Goal: Task Accomplishment & Management: Manage account settings

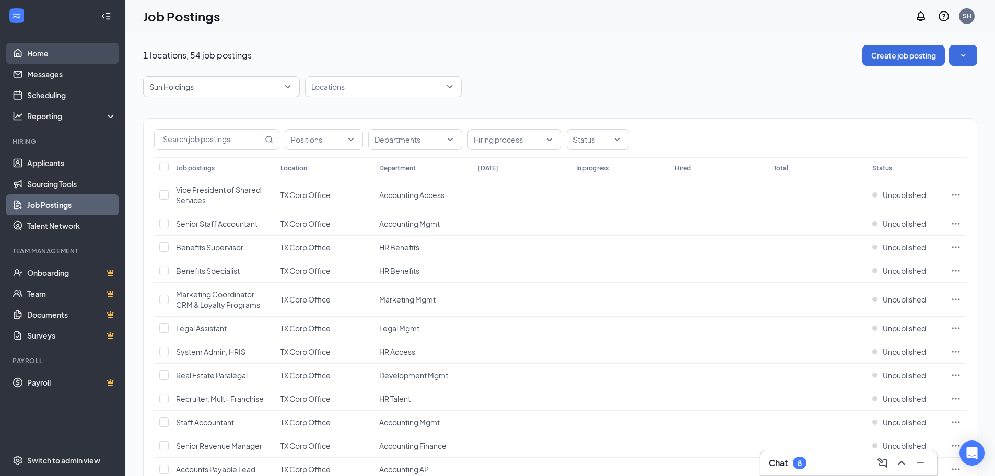
click at [49, 53] on link "Home" at bounding box center [71, 53] width 89 height 21
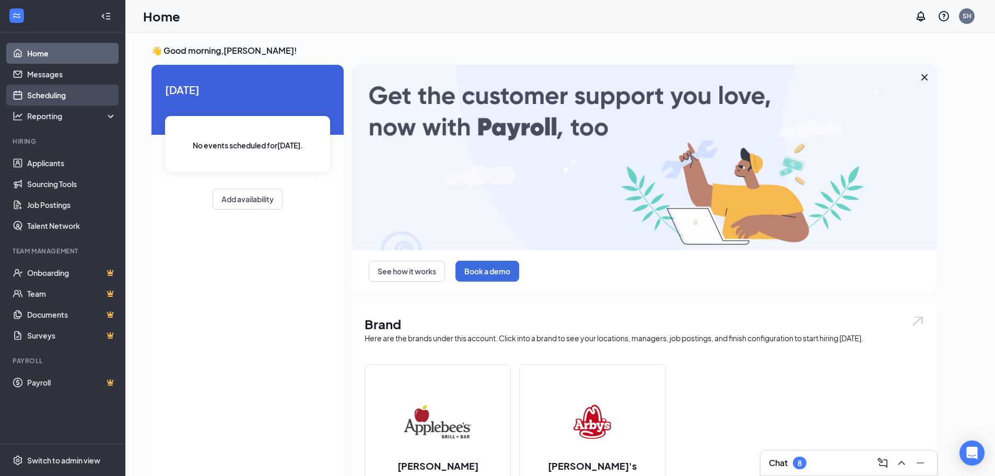
click at [57, 98] on link "Scheduling" at bounding box center [71, 95] width 89 height 21
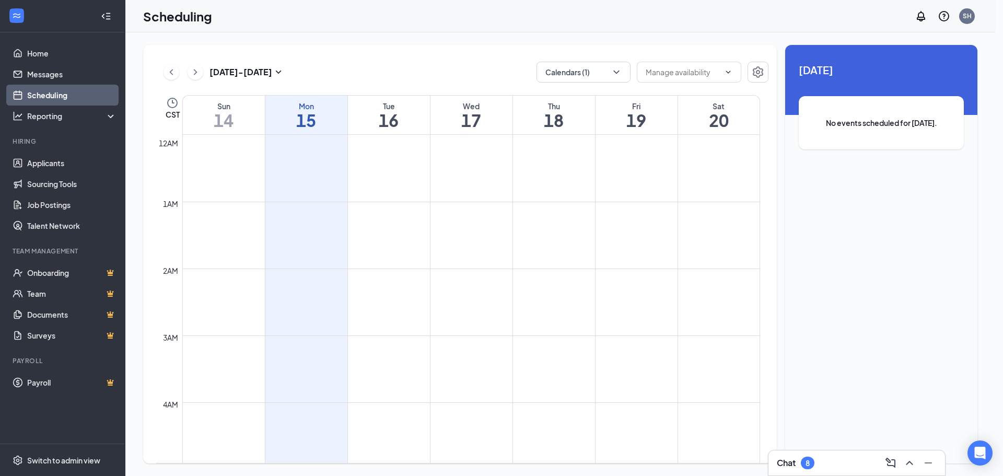
scroll to position [513, 0]
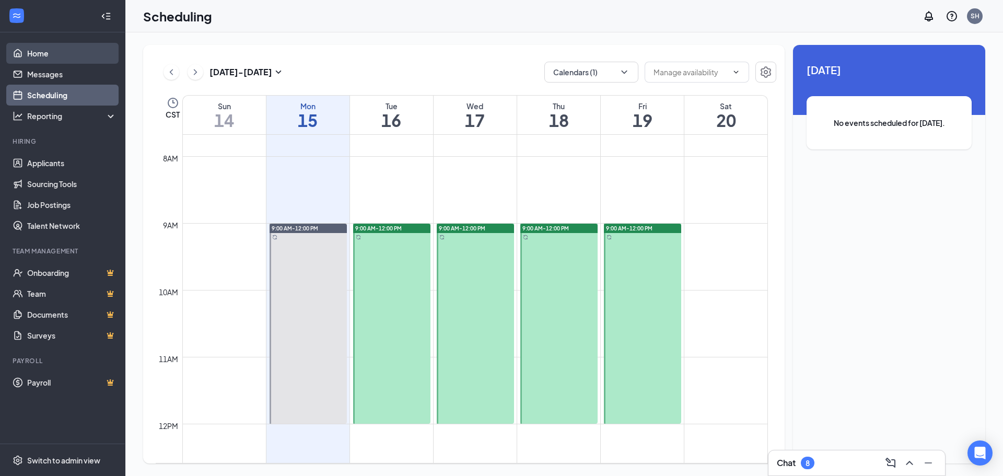
click at [29, 49] on link "Home" at bounding box center [71, 53] width 89 height 21
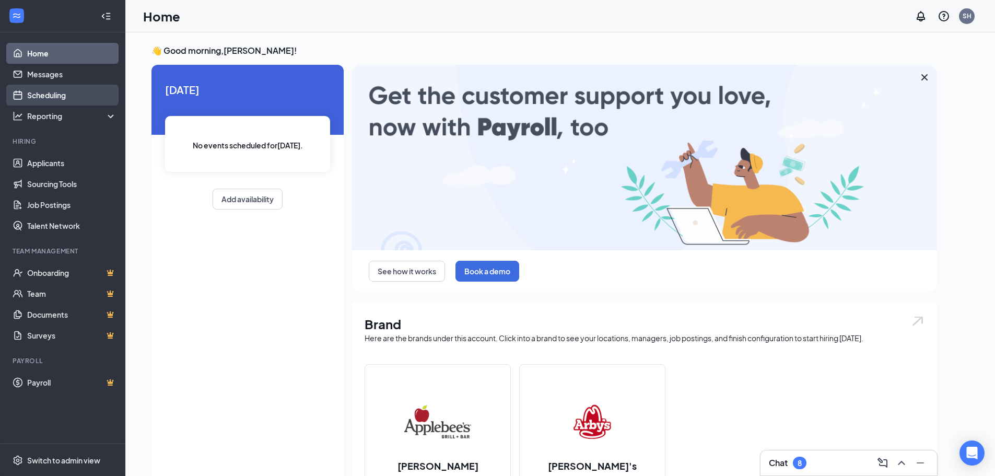
click at [36, 95] on link "Scheduling" at bounding box center [71, 95] width 89 height 21
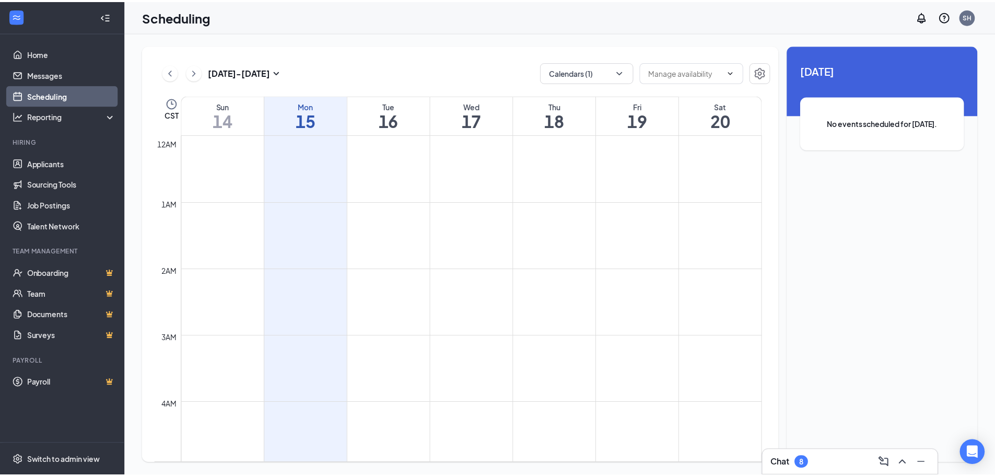
scroll to position [513, 0]
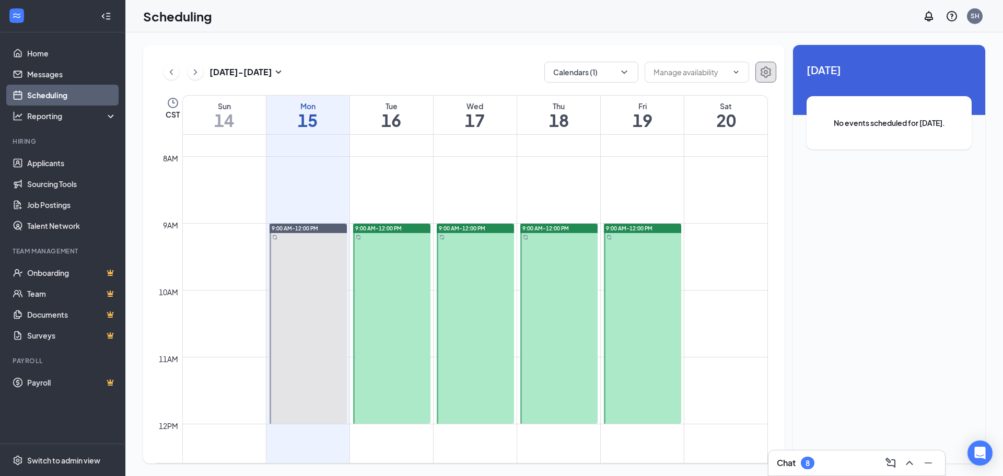
click at [774, 68] on button "button" at bounding box center [765, 72] width 21 height 21
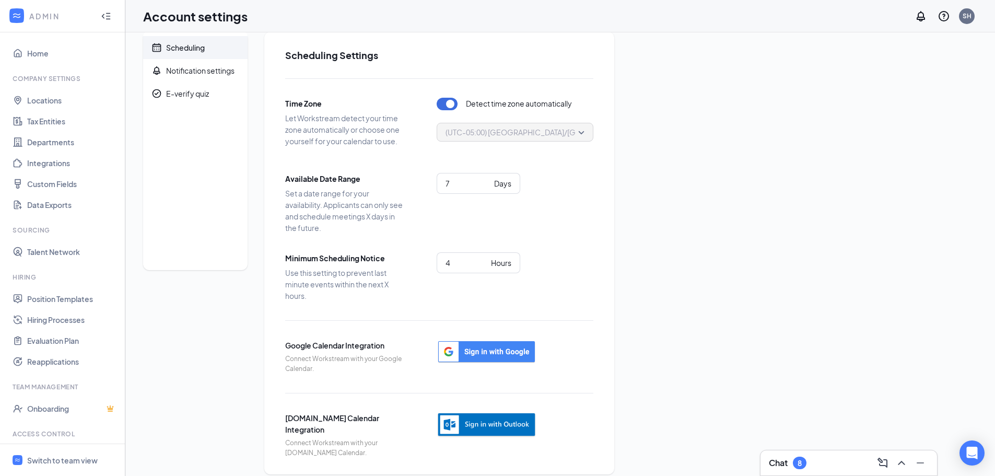
scroll to position [24, 0]
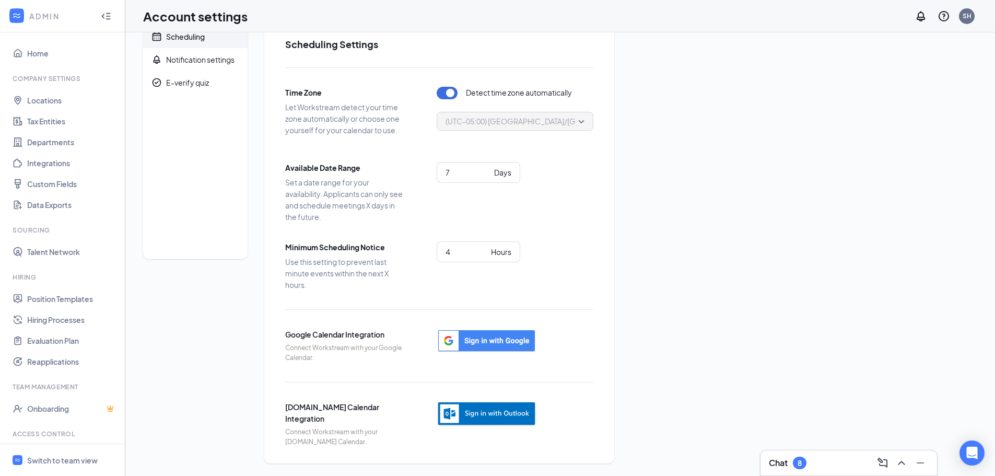
click at [471, 430] on div at bounding box center [487, 424] width 100 height 46
click at [476, 418] on img "button" at bounding box center [487, 414] width 100 height 26
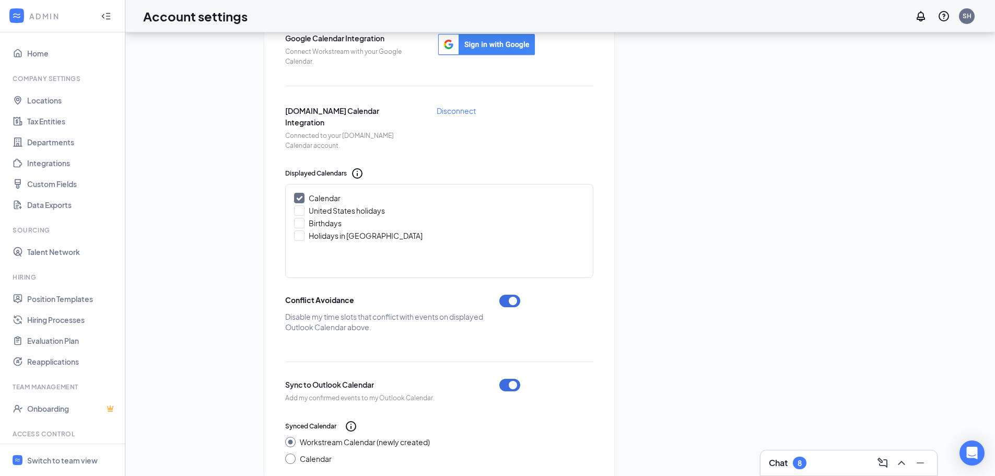
scroll to position [337, 0]
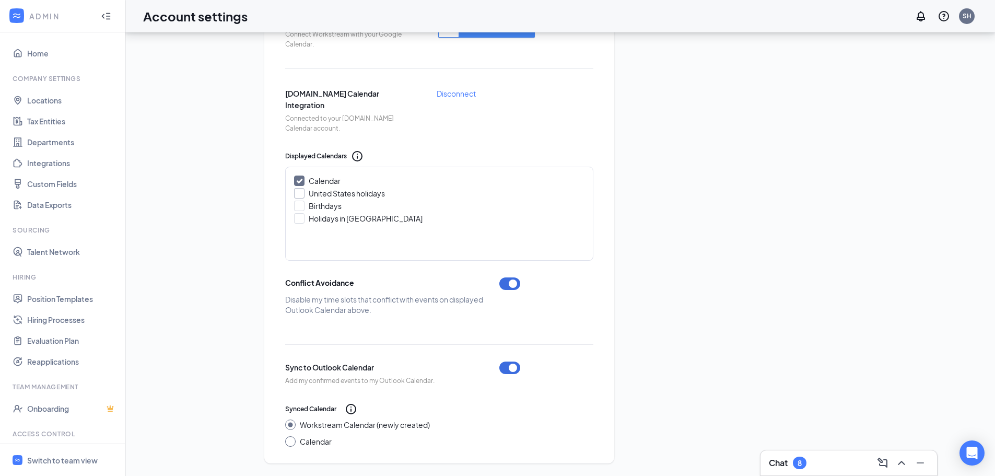
click at [309, 194] on div "United States holidays" at bounding box center [347, 193] width 76 height 10
click at [301, 194] on input "United States holidays" at bounding box center [297, 191] width 7 height 7
checkbox input "true"
click at [309, 208] on div "Birthdays" at bounding box center [325, 206] width 33 height 10
click at [301, 208] on input "Birthdays" at bounding box center [297, 204] width 7 height 7
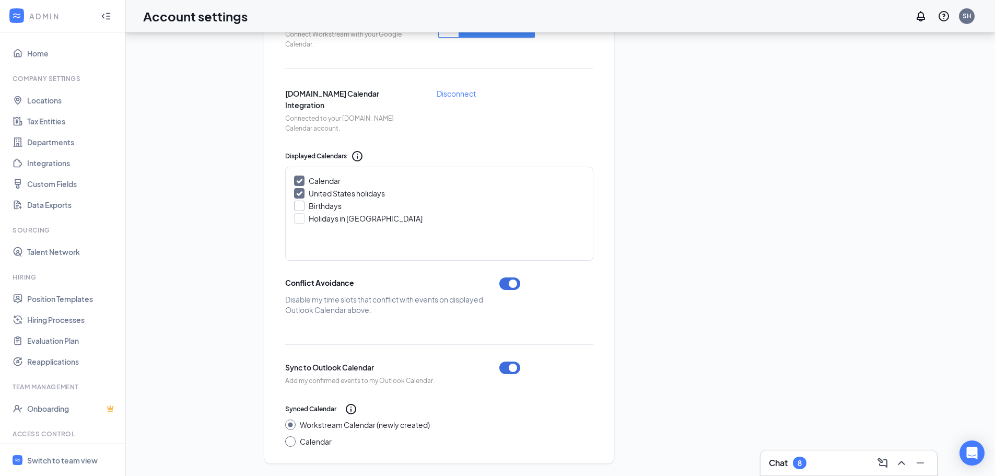
checkbox input "true"
click at [301, 218] on div at bounding box center [299, 218] width 10 height 10
click at [301, 218] on input "Holidays in United States" at bounding box center [297, 216] width 7 height 7
click at [301, 218] on icon "Checkmark" at bounding box center [299, 218] width 9 height 9
click at [301, 218] on input "Holidays in United States" at bounding box center [297, 216] width 7 height 7
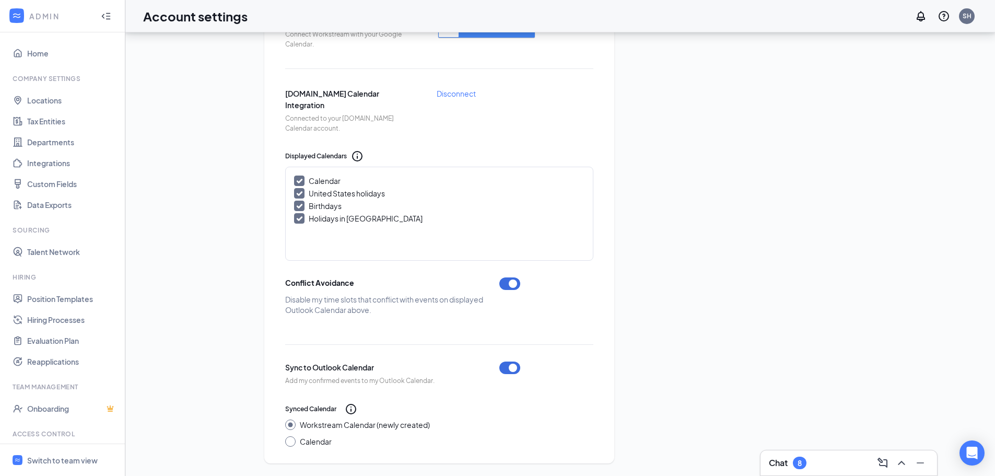
checkbox input "false"
click at [52, 457] on div "Switch to team view" at bounding box center [62, 460] width 71 height 10
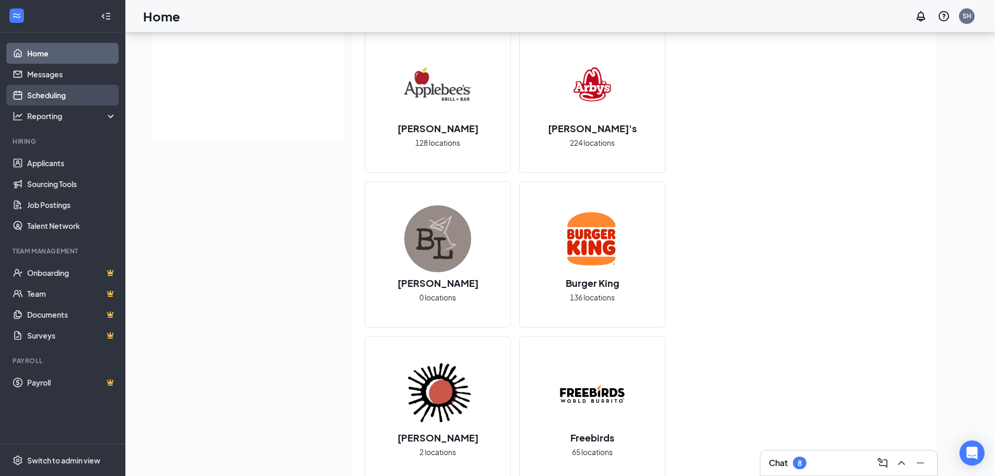
click at [29, 97] on link "Scheduling" at bounding box center [71, 95] width 89 height 21
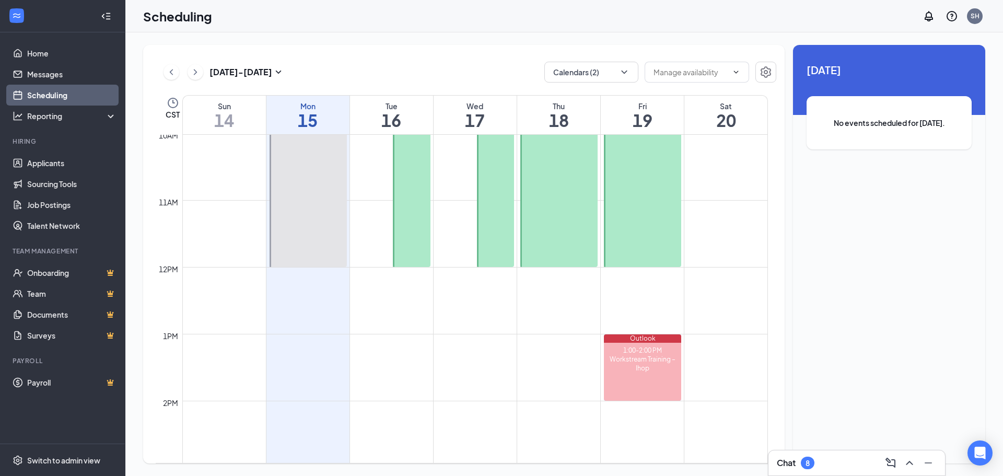
scroll to position [513, 0]
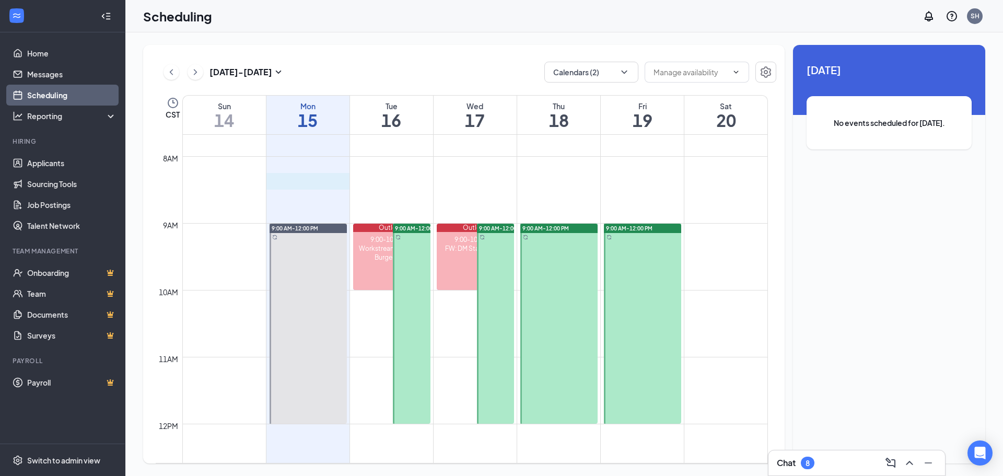
drag, startPoint x: 303, startPoint y: 184, endPoint x: 308, endPoint y: 174, distance: 11.2
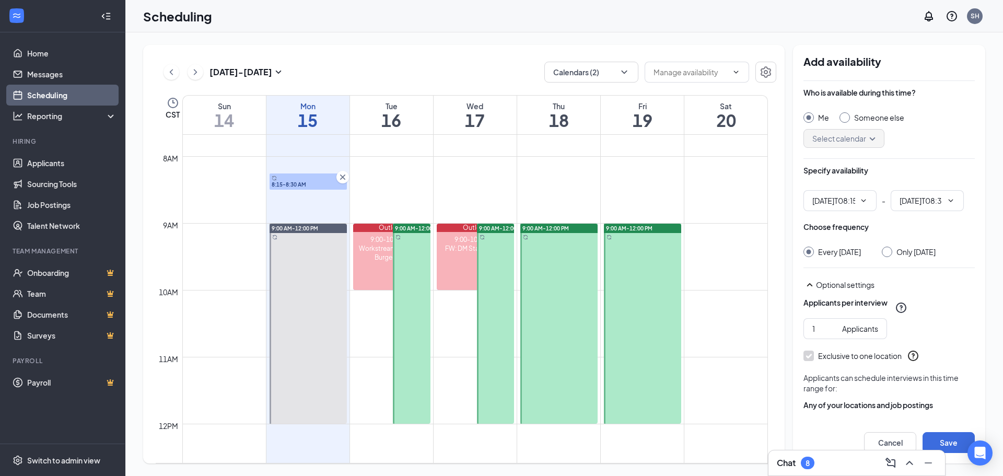
type input "08:15 AM"
type input "08:30 AM"
click at [345, 174] on icon "Cross" at bounding box center [342, 177] width 10 height 10
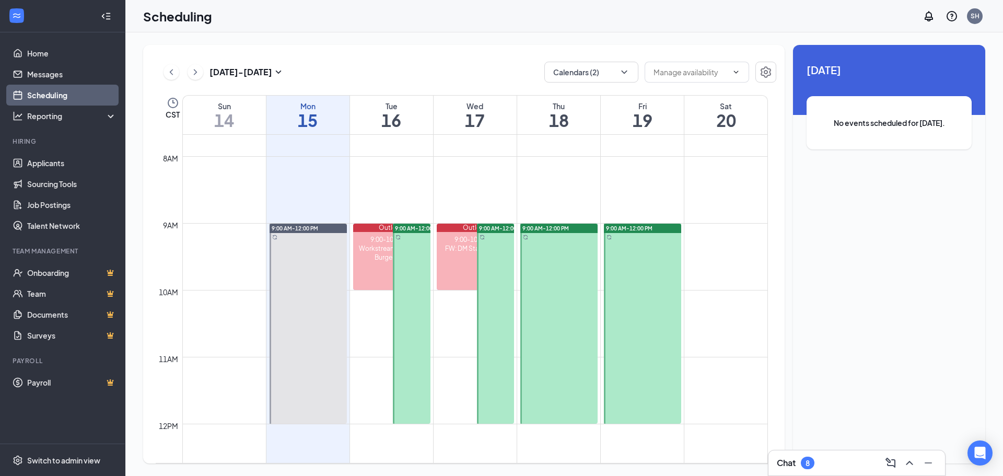
drag, startPoint x: 313, startPoint y: 238, endPoint x: 306, endPoint y: 309, distance: 71.4
click at [306, 309] on div at bounding box center [308, 324] width 77 height 200
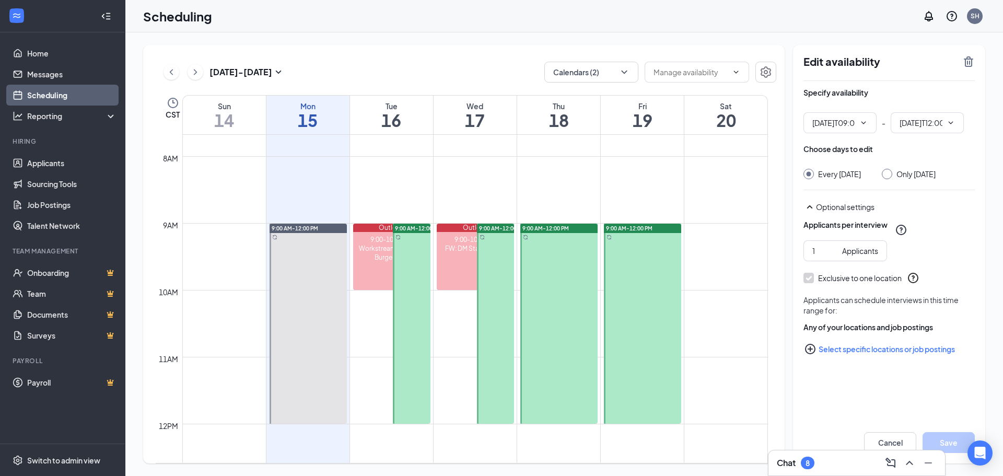
type input "09:00 AM"
type input "12:00 PM"
click at [300, 230] on span "9:00 AM-12:00 PM" at bounding box center [295, 228] width 46 height 7
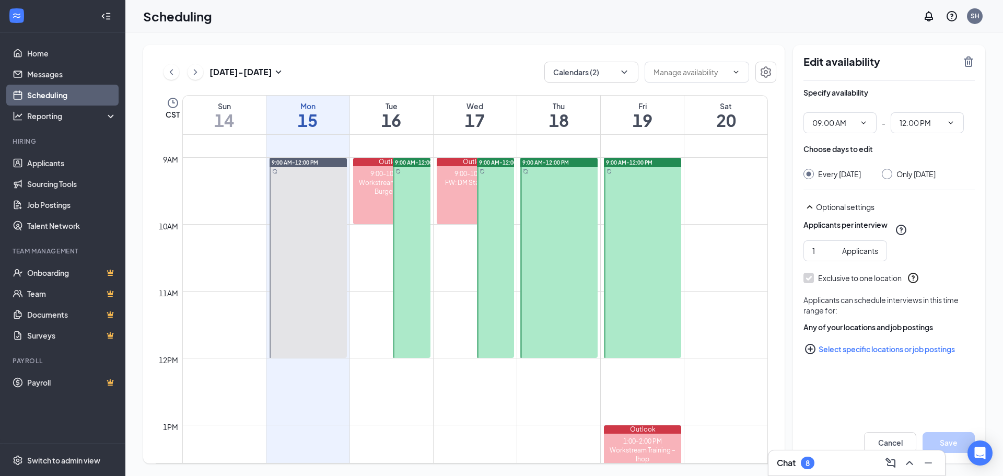
scroll to position [598, 0]
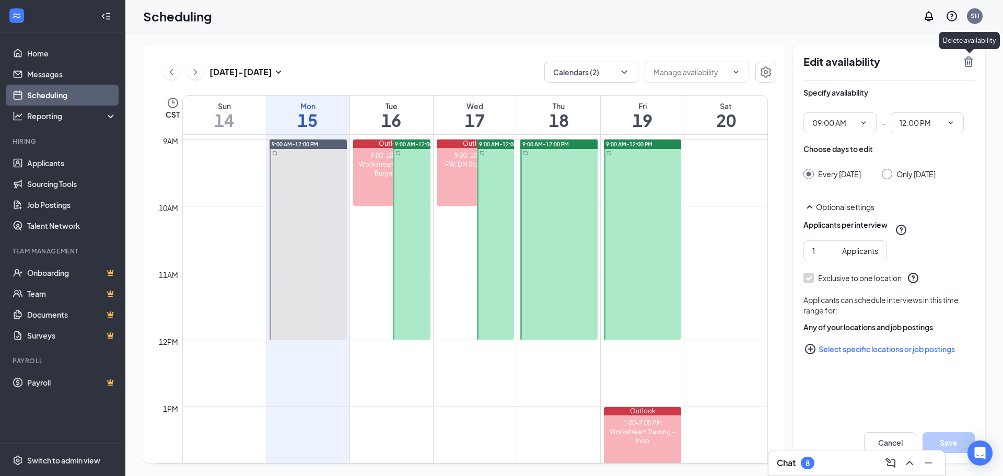
click at [971, 61] on icon "TrashOutline" at bounding box center [968, 61] width 9 height 10
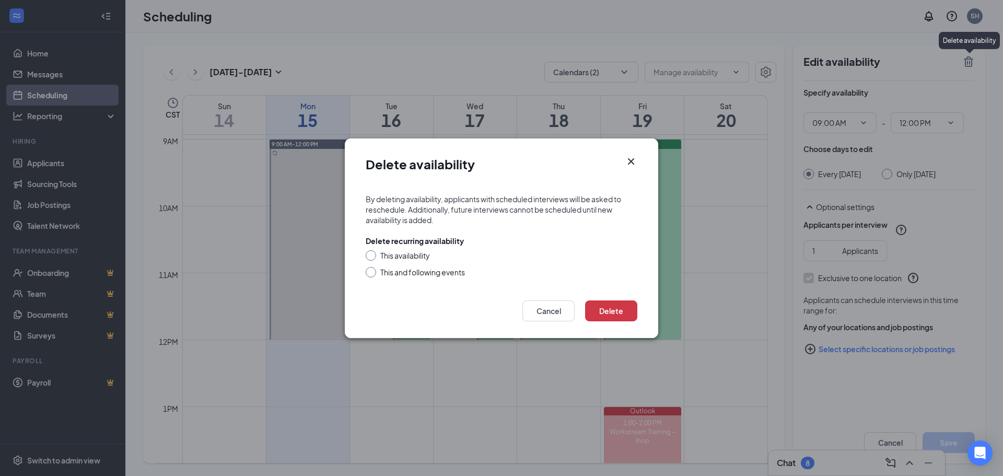
click at [625, 160] on icon "Cross" at bounding box center [631, 161] width 13 height 13
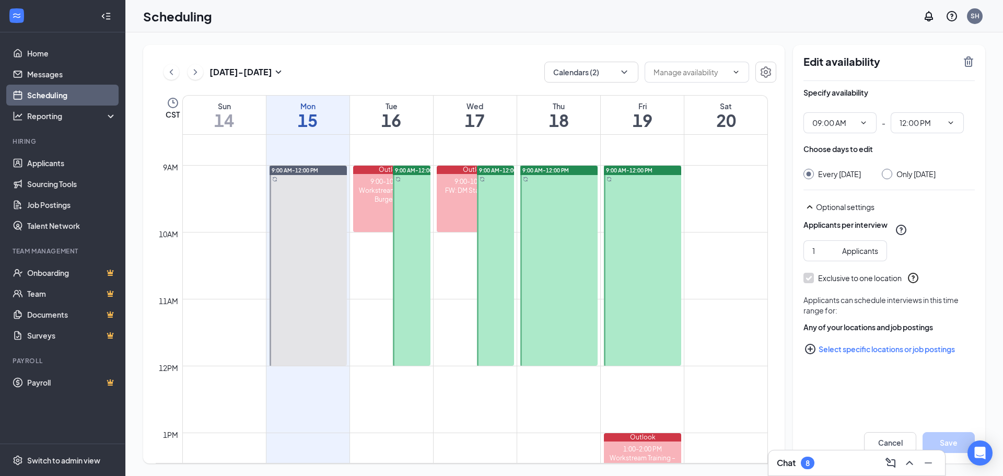
scroll to position [545, 0]
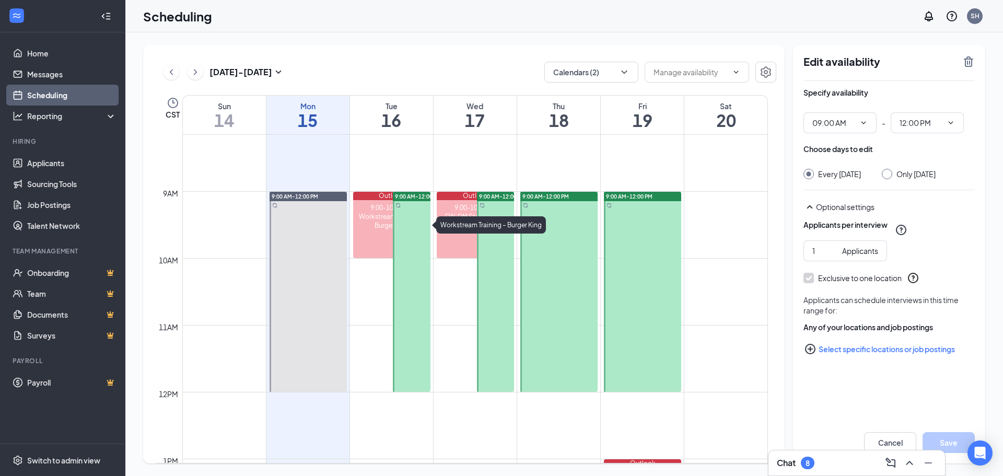
click at [361, 208] on div "9:00-10:00 AM" at bounding box center [391, 207] width 77 height 9
drag, startPoint x: 377, startPoint y: 200, endPoint x: 368, endPoint y: 304, distance: 104.8
click at [368, 304] on div "12am 1am 2am 3am 4am 5am 6am 7am 8am 9am 10am 11am 12pm 1pm 2pm 3pm 4pm 5pm 6pm…" at bounding box center [462, 391] width 612 height 1605
drag, startPoint x: 368, startPoint y: 296, endPoint x: 369, endPoint y: 306, distance: 9.9
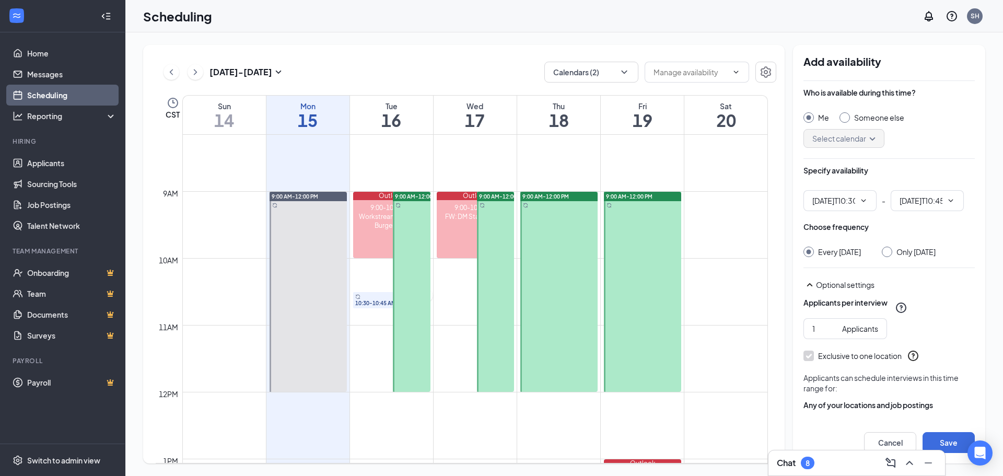
type input "10:30 AM"
type input "10:45 AM"
drag, startPoint x: 380, startPoint y: 302, endPoint x: 371, endPoint y: 280, distance: 23.2
click at [371, 280] on div "12am 1am 2am 3am 4am 5am 6am 7am 8am 9am 10am 11am 12pm 1pm 2pm 3pm 4pm 5pm 6pm…" at bounding box center [462, 391] width 612 height 1605
click at [362, 299] on div "10:30-10:45 AM" at bounding box center [391, 300] width 77 height 16
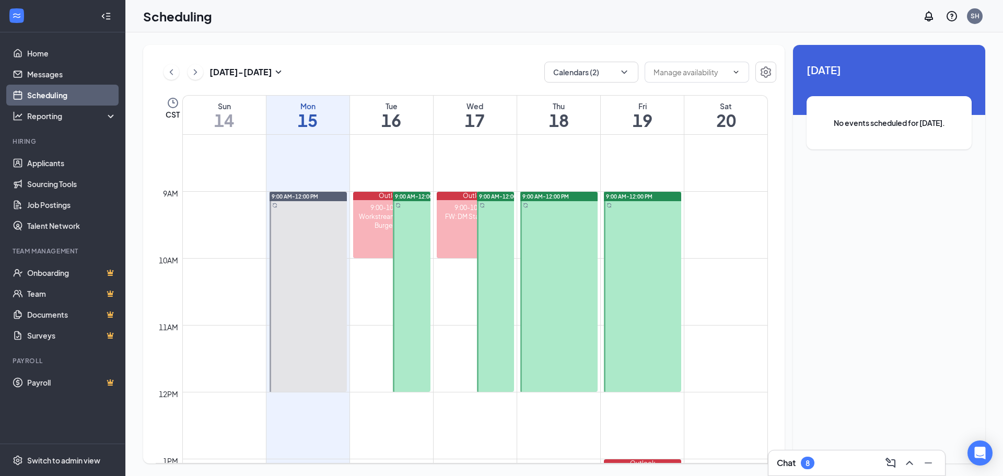
click at [376, 285] on td at bounding box center [475, 283] width 586 height 17
click at [379, 233] on div "9:00-10:00 AM Workstream Training – Burger King" at bounding box center [391, 229] width 77 height 58
click at [407, 250] on div at bounding box center [412, 292] width 38 height 200
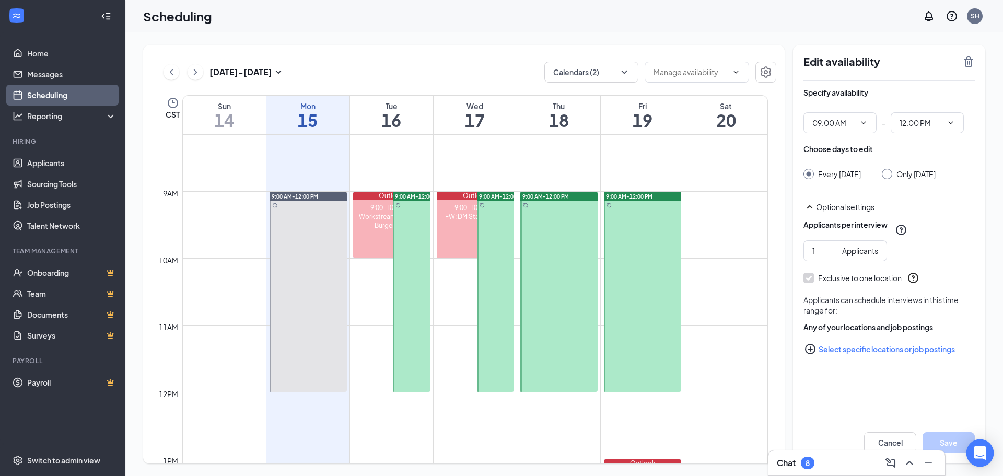
click at [973, 448] on div "Open Intercom Messenger" at bounding box center [980, 453] width 28 height 28
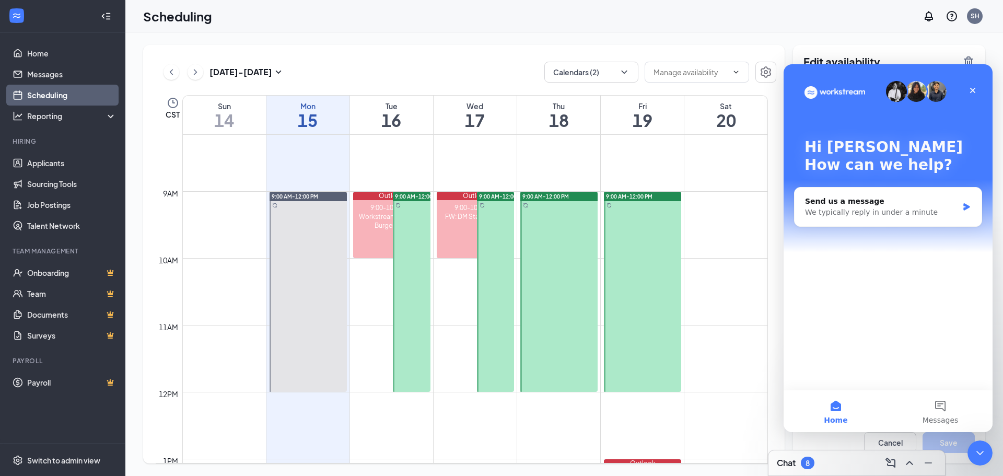
click at [838, 353] on div "Hi Stefan 👋 How can we help? Send us a message We typically reply in under a mi…" at bounding box center [887, 226] width 209 height 325
click at [845, 200] on div "Send us a message" at bounding box center [881, 201] width 153 height 11
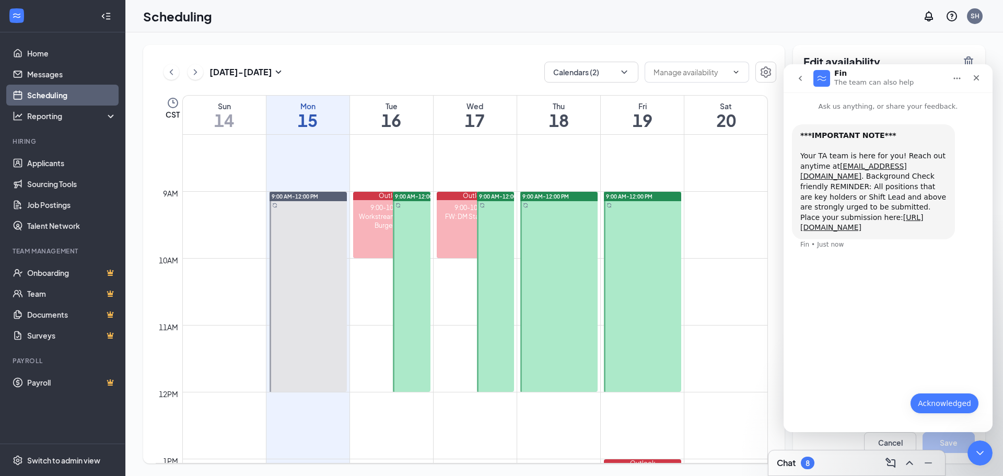
click at [942, 408] on button "Acknowledged" at bounding box center [944, 403] width 69 height 21
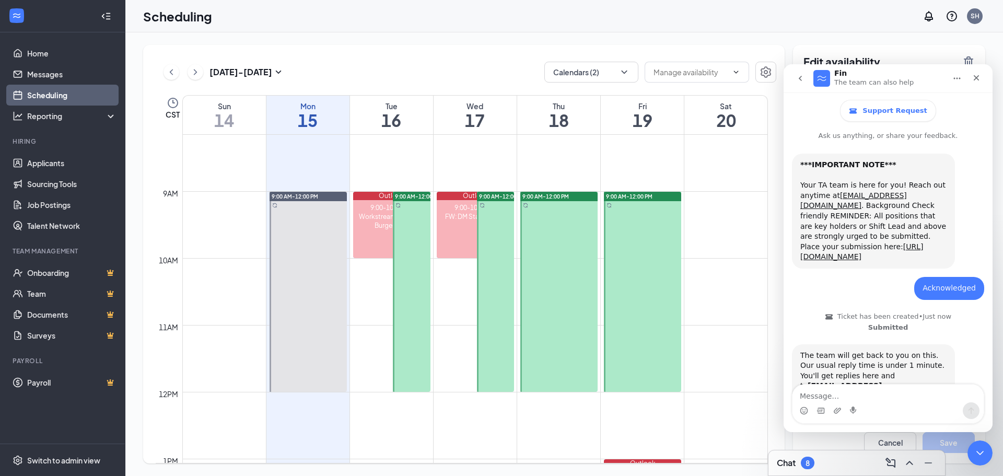
scroll to position [49, 0]
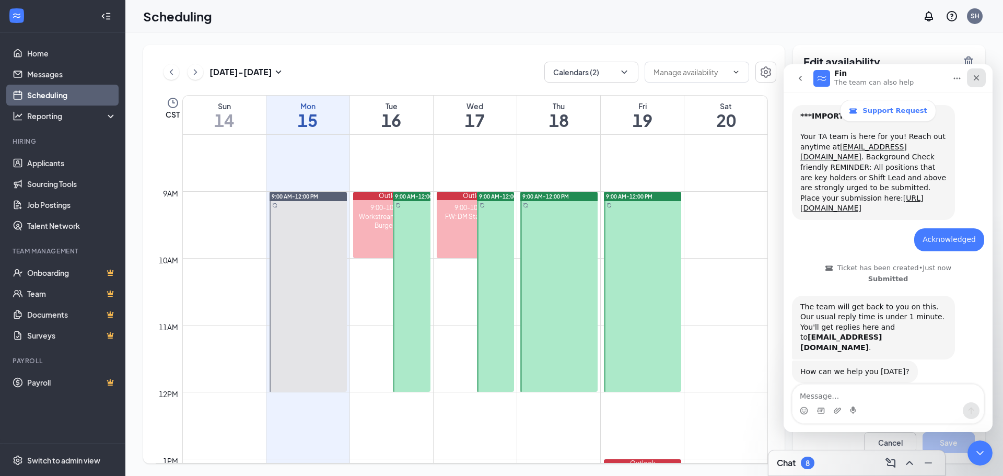
click at [979, 77] on icon "Close" at bounding box center [976, 78] width 8 height 8
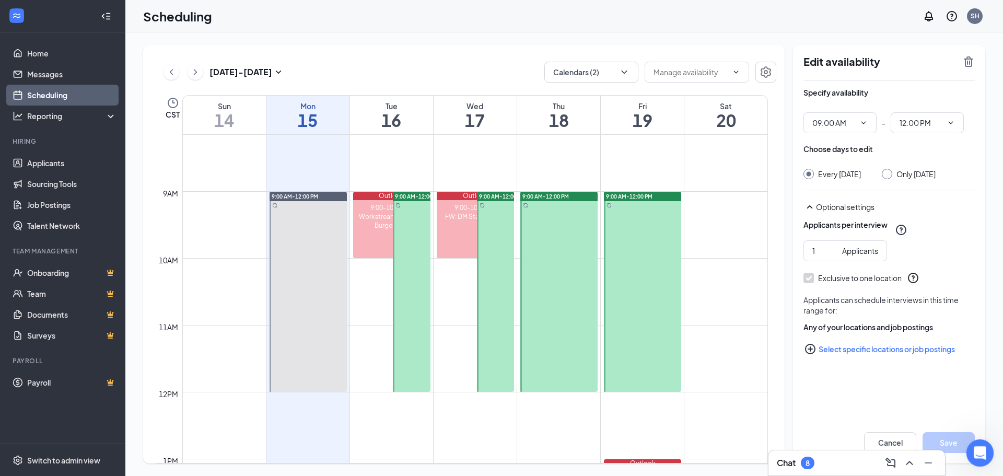
click at [967, 445] on div "Open Intercom Messenger" at bounding box center [978, 451] width 34 height 34
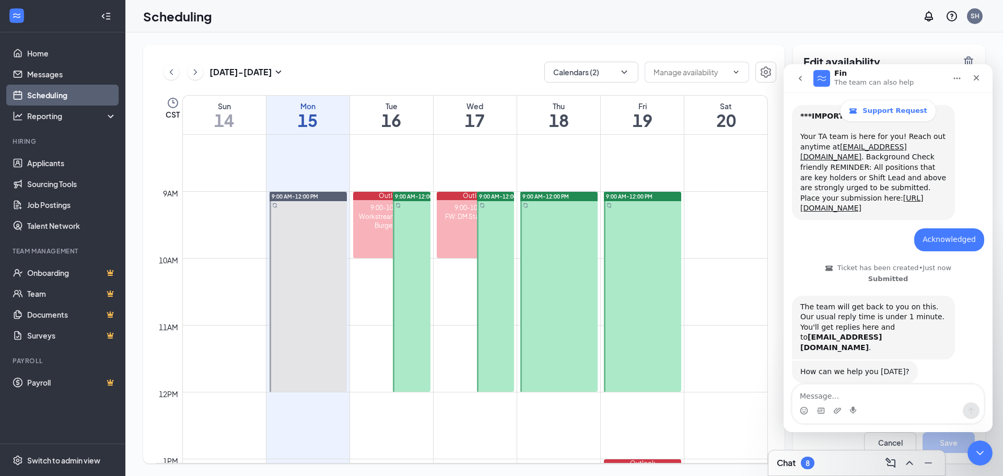
click at [799, 81] on icon "go back" at bounding box center [800, 78] width 8 height 8
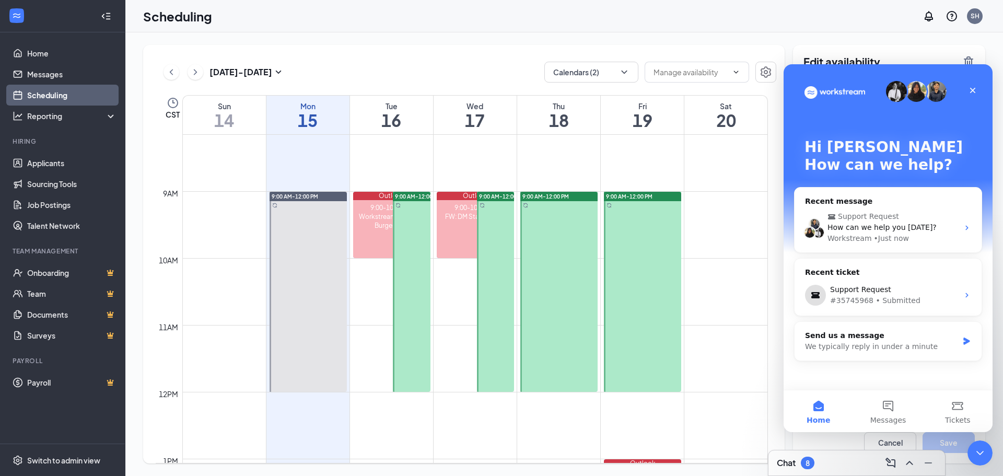
scroll to position [0, 0]
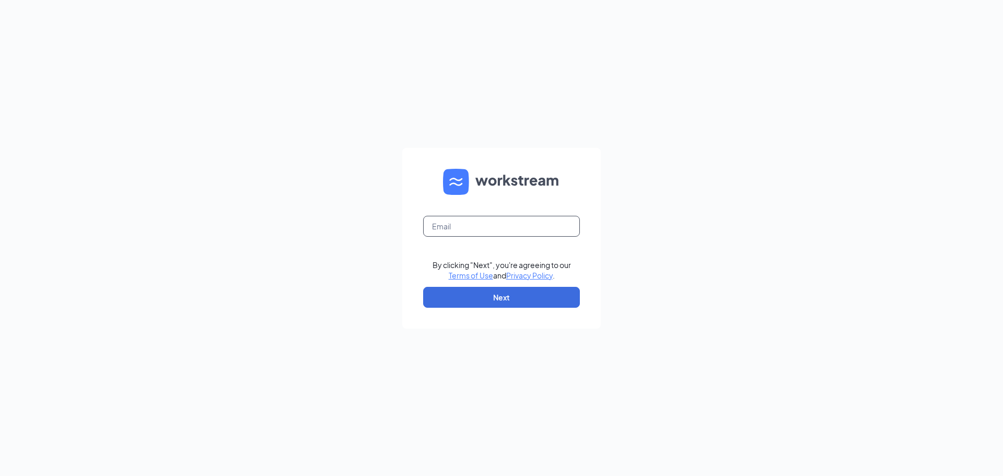
drag, startPoint x: 505, startPoint y: 217, endPoint x: 505, endPoint y: 225, distance: 7.3
click at [505, 218] on input "text" at bounding box center [501, 226] width 157 height 21
click at [523, 235] on input "text" at bounding box center [501, 226] width 157 height 21
type input "[EMAIL_ADDRESS][DOMAIN_NAME]"
click at [509, 290] on button "Next" at bounding box center [501, 297] width 157 height 21
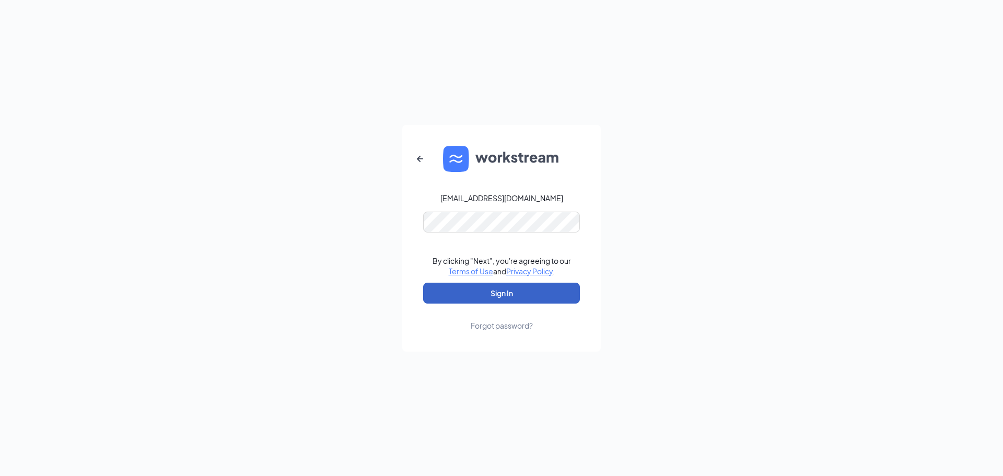
click at [507, 294] on button "Sign In" at bounding box center [501, 293] width 157 height 21
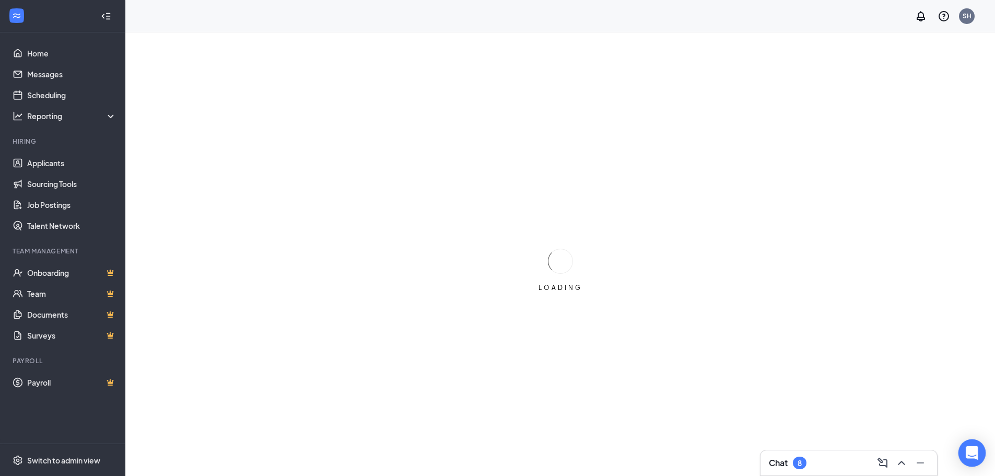
click at [971, 452] on icon "Open Intercom Messenger" at bounding box center [972, 453] width 12 height 14
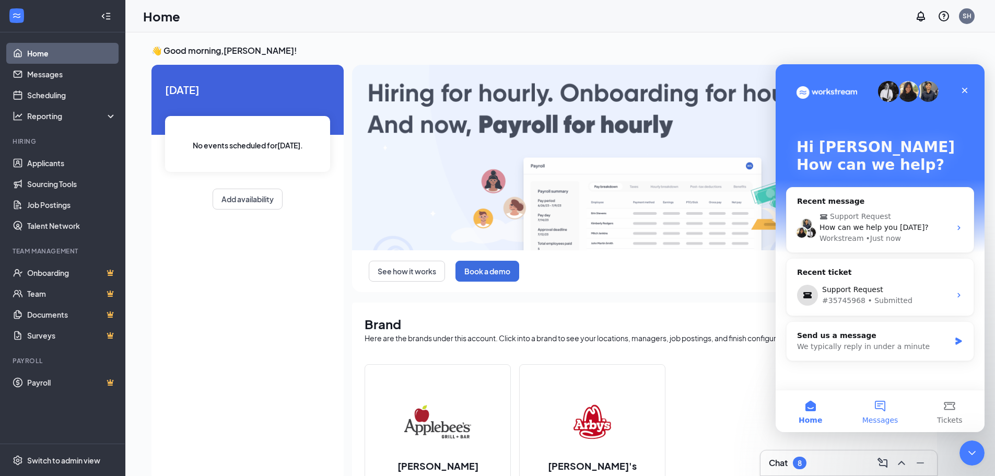
click at [881, 403] on button "Messages" at bounding box center [879, 411] width 69 height 42
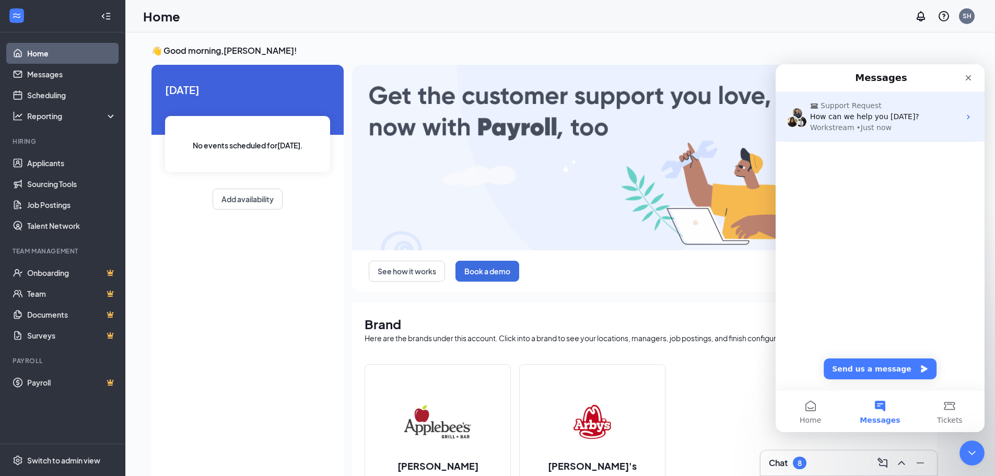
click at [835, 128] on div "Workstream" at bounding box center [832, 127] width 44 height 11
